Goal: Go to known website: Go to known website

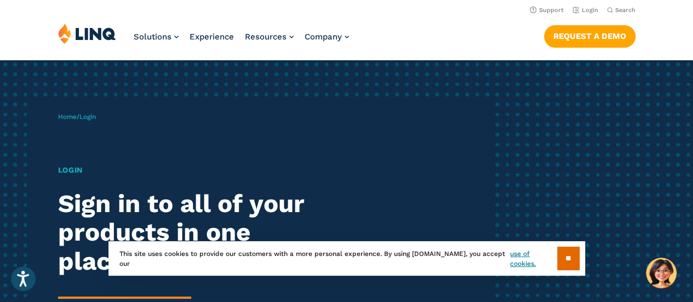
click at [79, 170] on h1 "Login" at bounding box center [191, 170] width 267 height 12
click at [94, 119] on span "Login" at bounding box center [87, 117] width 16 height 8
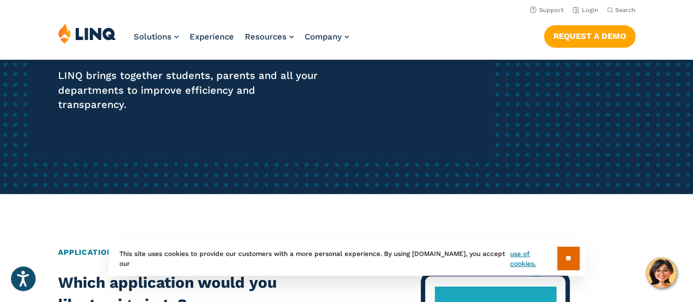
scroll to position [55, 0]
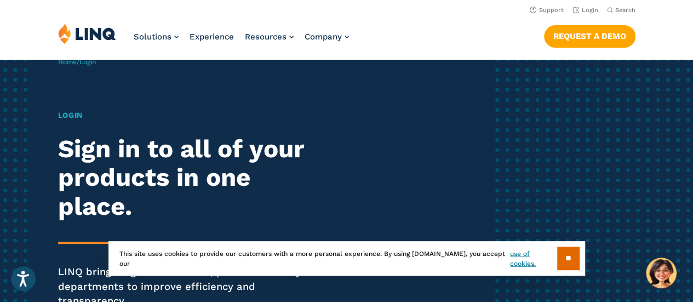
click at [61, 118] on h1 "Login" at bounding box center [191, 116] width 267 height 12
click at [90, 230] on div "Login Sign in to all of your products in one place. LINQ brings together studen…" at bounding box center [191, 224] width 267 height 229
click at [564, 258] on input "**" at bounding box center [568, 259] width 22 height 24
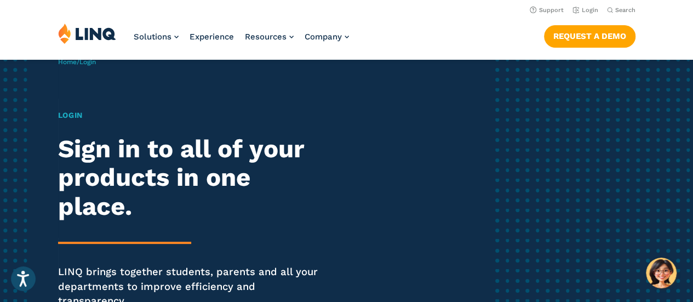
scroll to position [0, 0]
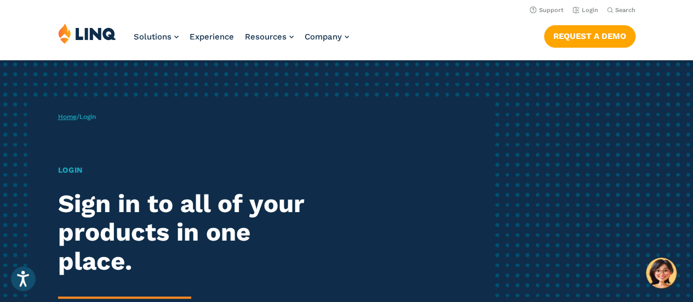
click at [76, 115] on link "Home" at bounding box center [67, 117] width 19 height 8
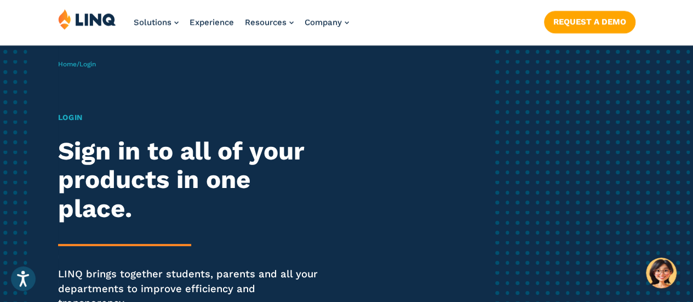
scroll to position [110, 0]
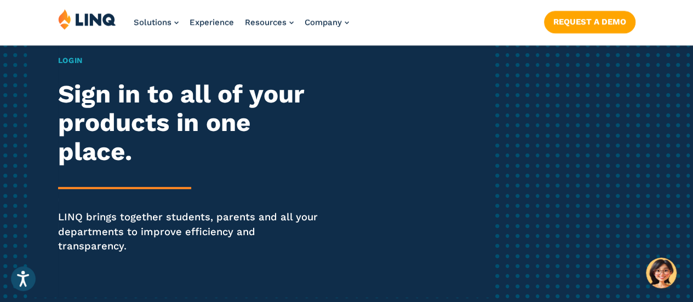
click at [129, 83] on h2 "Sign in to all of your products in one place." at bounding box center [191, 123] width 267 height 87
click at [61, 56] on h1 "Login" at bounding box center [191, 61] width 267 height 12
click at [66, 61] on h1 "Login" at bounding box center [191, 61] width 267 height 12
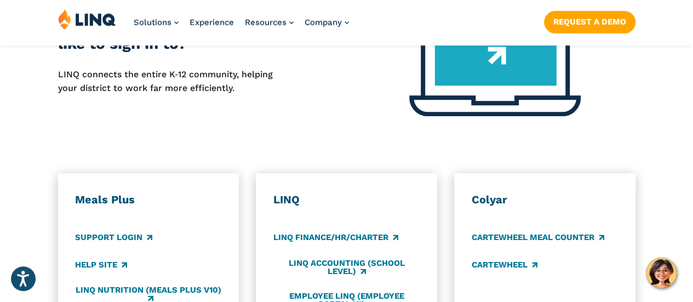
scroll to position [548, 0]
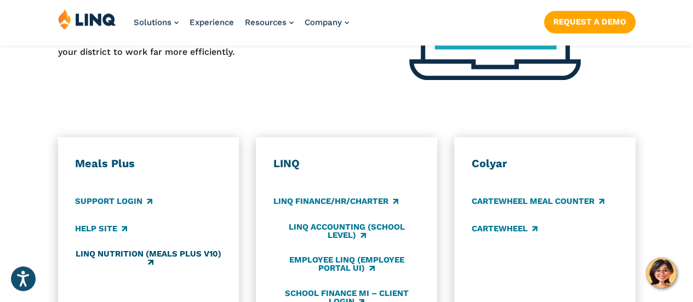
click at [180, 249] on link "LINQ Nutrition (Meals Plus v10)" at bounding box center [148, 258] width 146 height 18
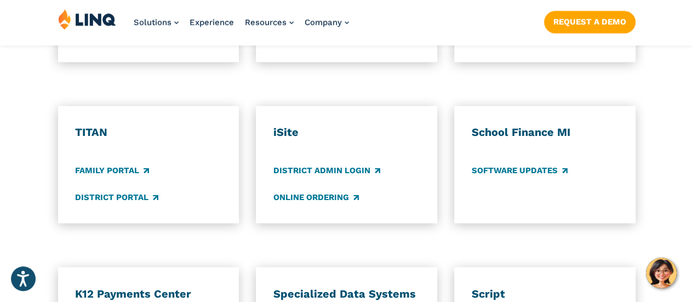
scroll to position [822, 0]
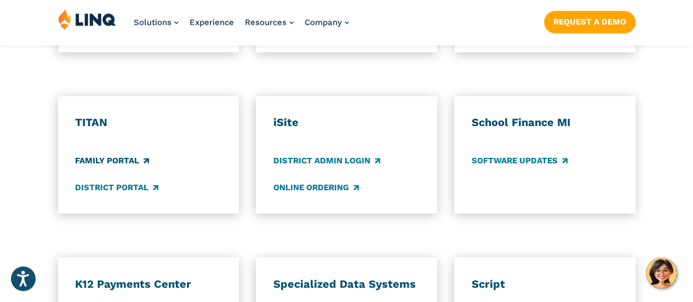
click at [124, 155] on link "Family Portal" at bounding box center [112, 161] width 74 height 12
